Goal: Task Accomplishment & Management: Use online tool/utility

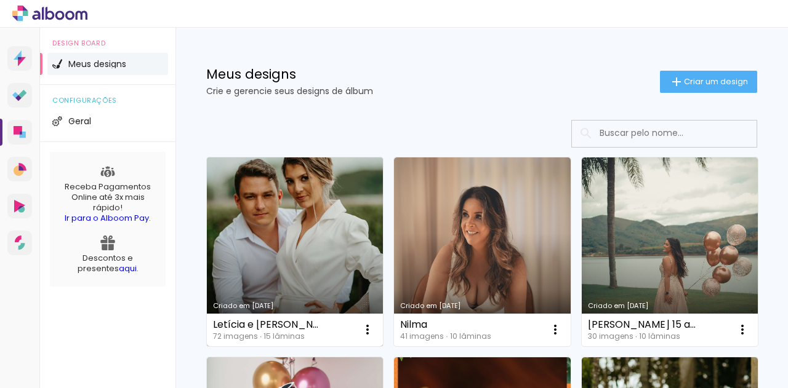
click at [273, 257] on link "Criado em [DATE]" at bounding box center [295, 252] width 176 height 189
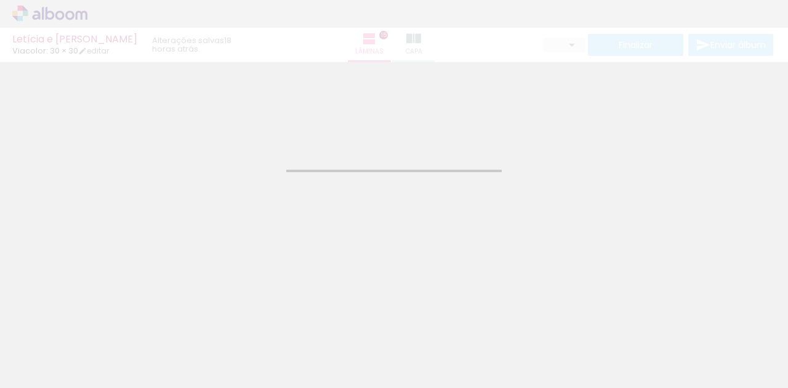
type input "JPG"
type input "Alta, 300 DPI"
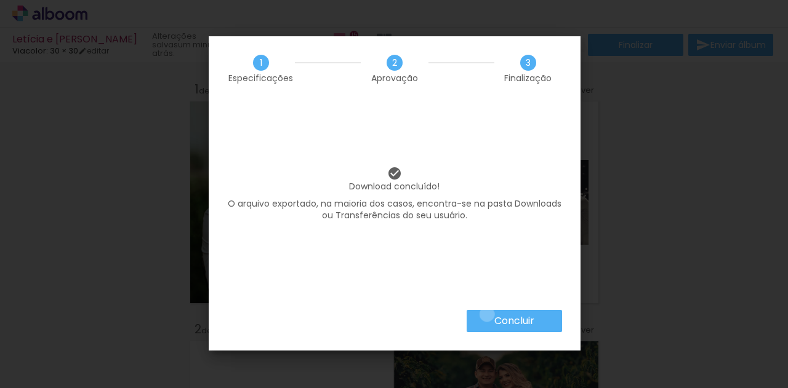
click at [486, 314] on paper-button "Concluir" at bounding box center [514, 321] width 95 height 22
